Goal: Find specific page/section: Find specific page/section

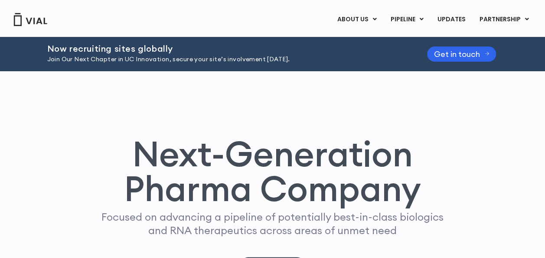
click at [515, 128] on div "Next-Generation Pharma Company Focused on advancing a pipeline of potentially b…" at bounding box center [272, 184] width 519 height 227
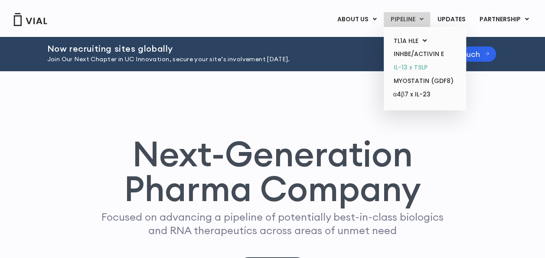
click at [413, 66] on link "IL-13 x TSLP" at bounding box center [425, 67] width 76 height 13
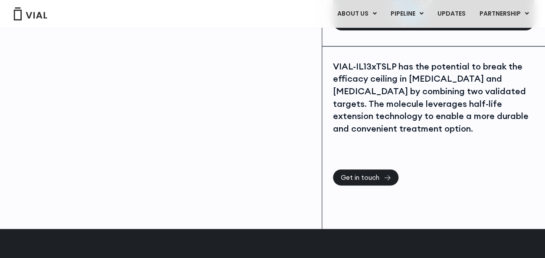
scroll to position [108, 0]
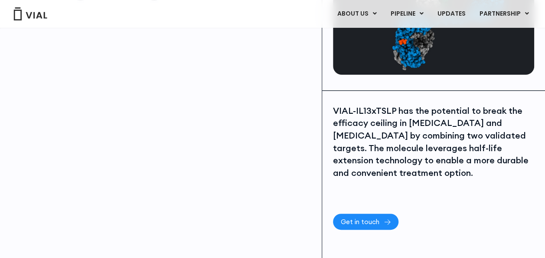
click at [358, 218] on span "Get in touch" at bounding box center [360, 221] width 39 height 7
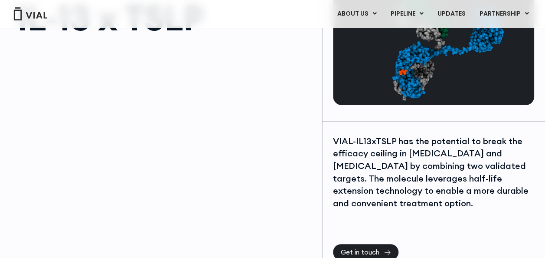
scroll to position [16, 0]
